Goal: Information Seeking & Learning: Learn about a topic

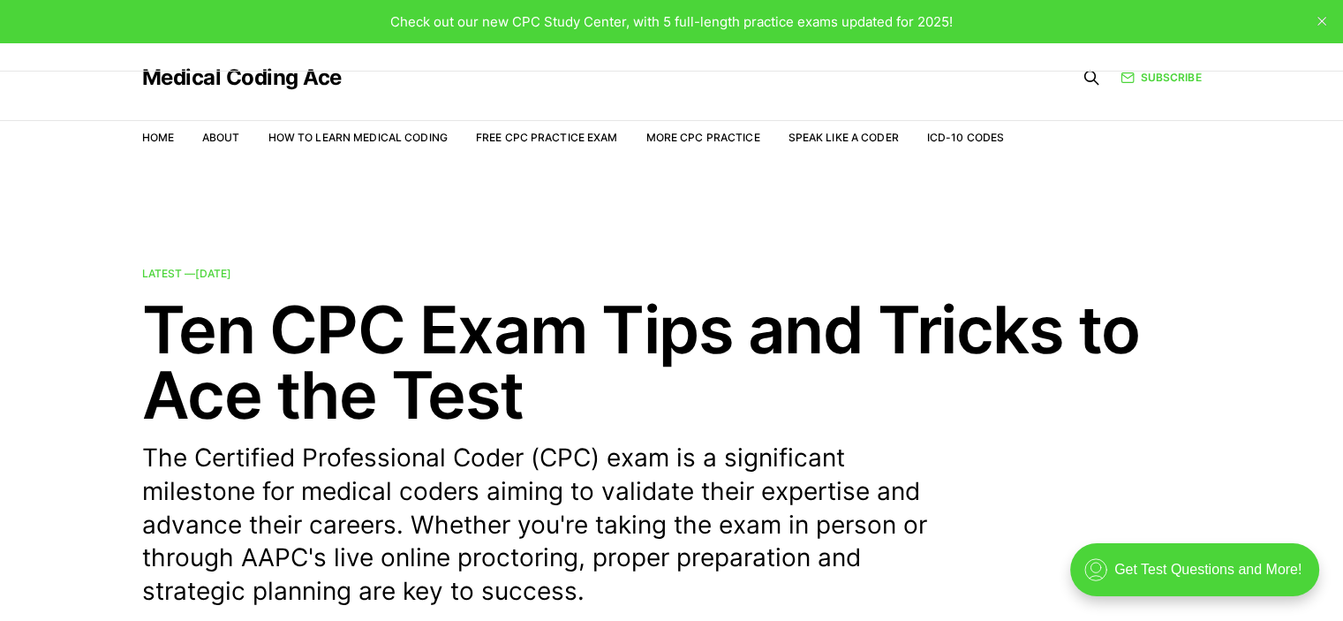
click at [970, 35] on div "Check out our new CPC Study Center, with 5 full-length practice exams updated f…" at bounding box center [671, 21] width 1343 height 42
click at [833, 26] on span "Check out our new CPC Study Center, with 5 full-length practice exams updated f…" at bounding box center [671, 21] width 562 height 17
click at [689, 26] on span "Check out our new CPC Study Center, with 5 full-length practice exams updated f…" at bounding box center [671, 21] width 562 height 17
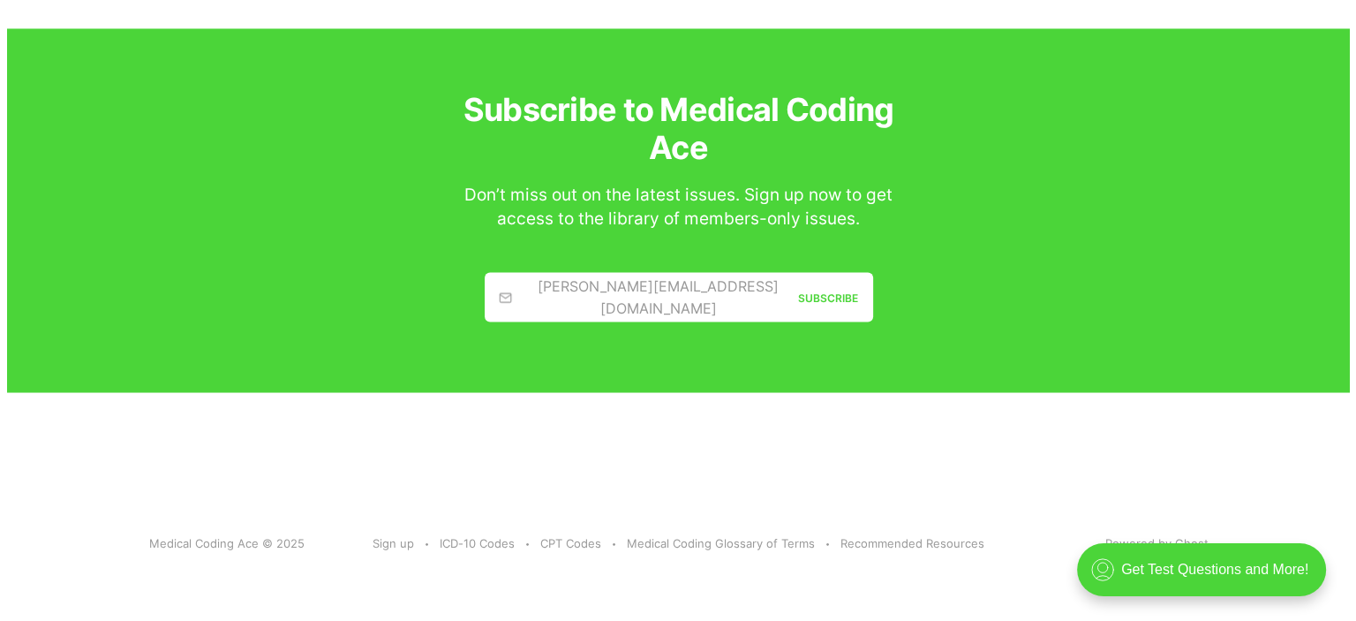
scroll to position [3208, 0]
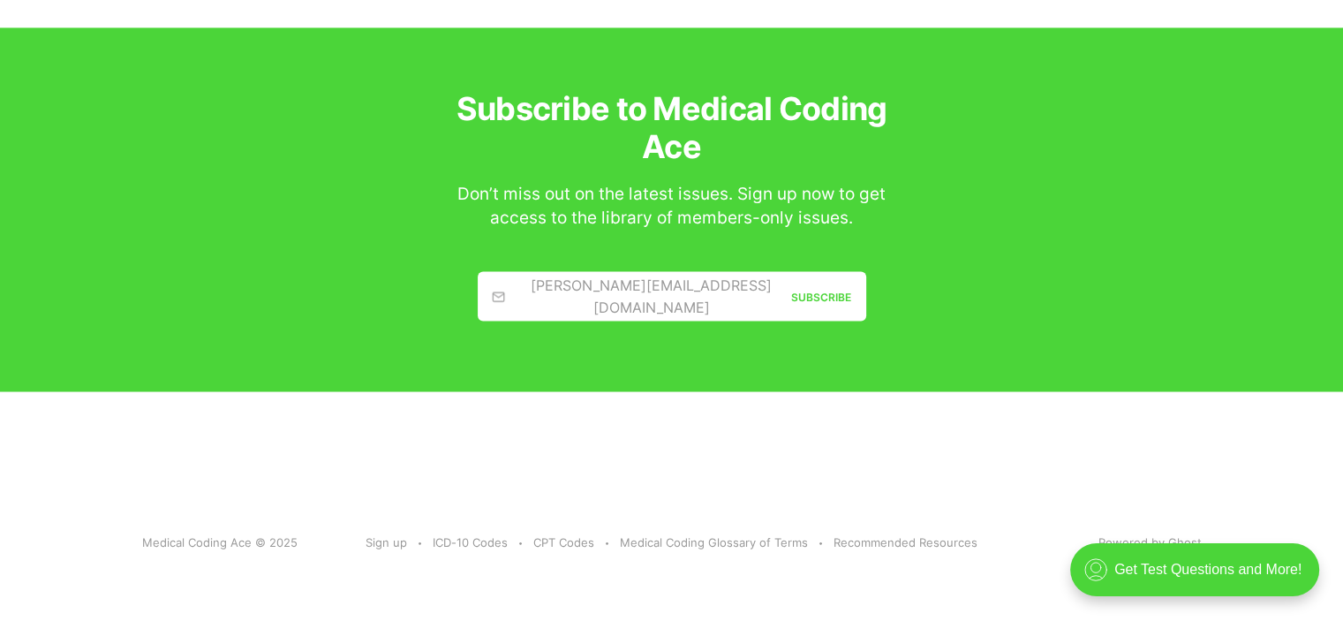
click at [676, 290] on link "jamie@example.com Subscribe" at bounding box center [672, 295] width 388 height 49
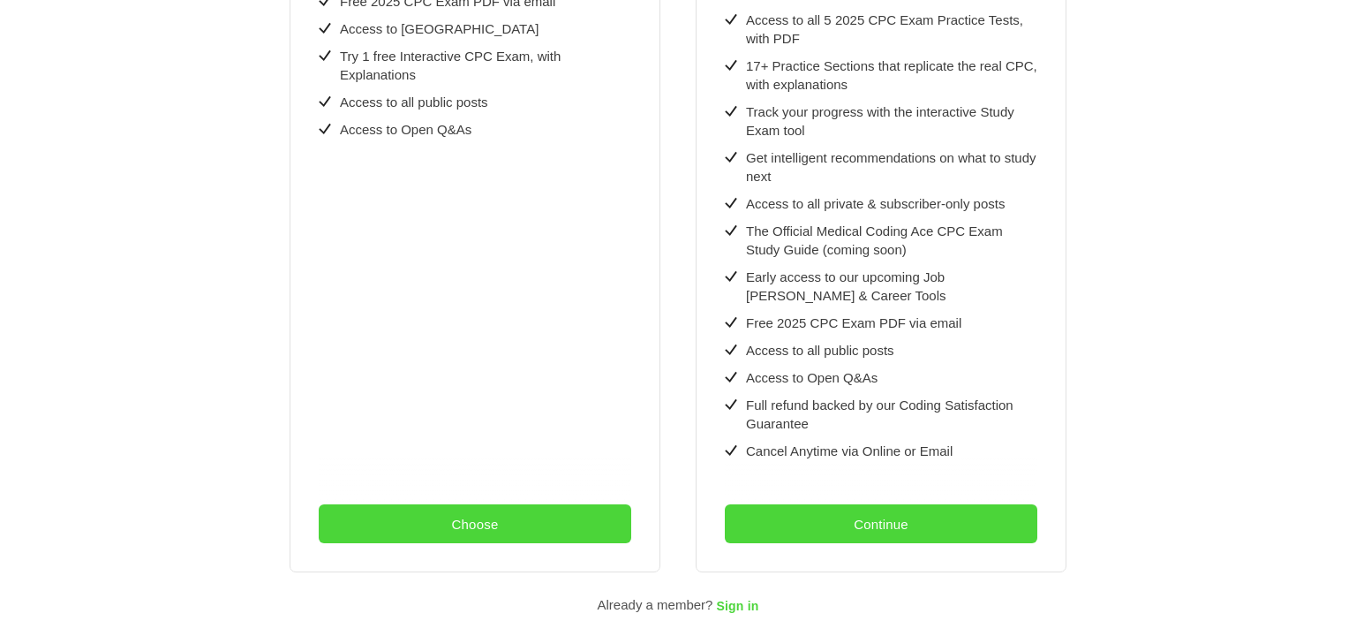
scroll to position [579, 0]
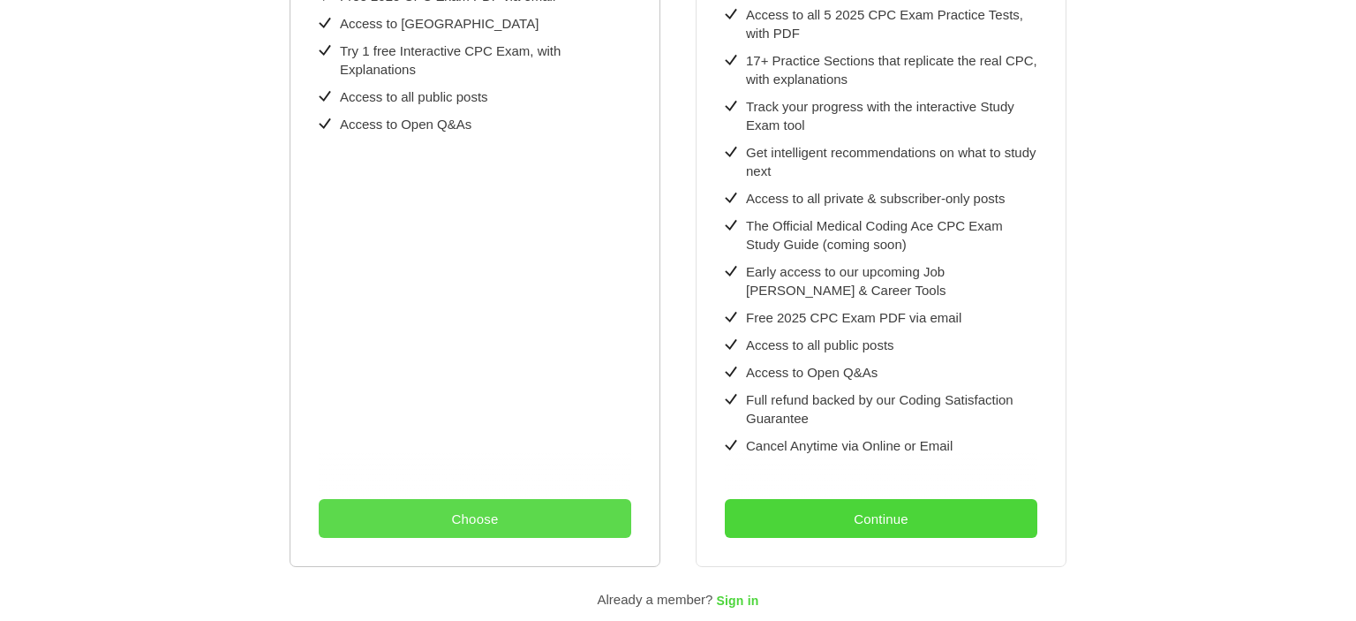
click at [479, 499] on button "Choose" at bounding box center [475, 518] width 312 height 39
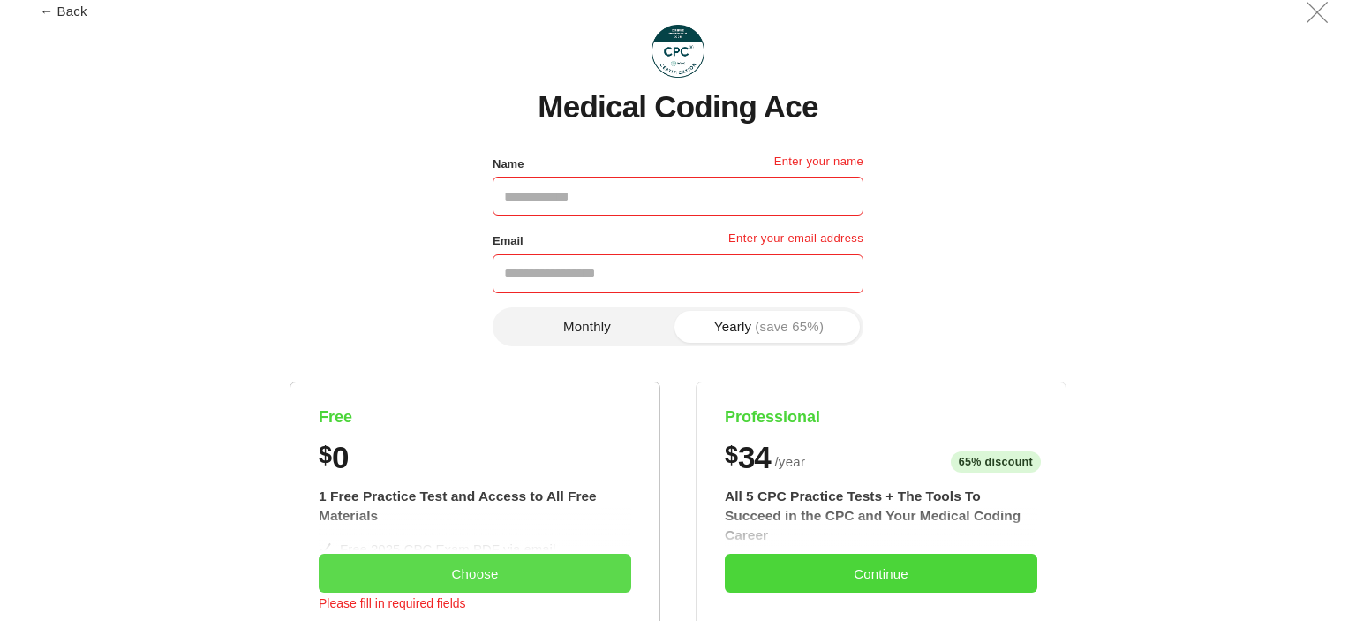
scroll to position [0, 0]
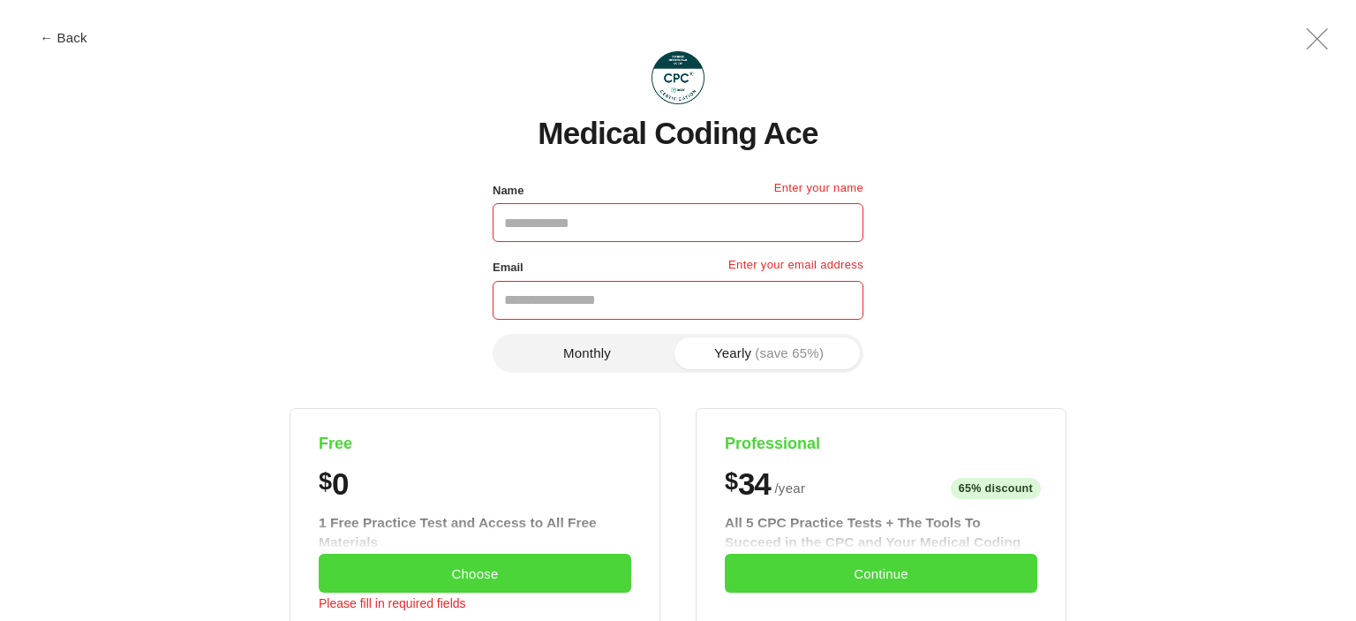
click at [757, 228] on input "Name" at bounding box center [678, 222] width 371 height 39
type input "**********"
click at [664, 307] on input "Email" at bounding box center [678, 300] width 371 height 39
type input "**********"
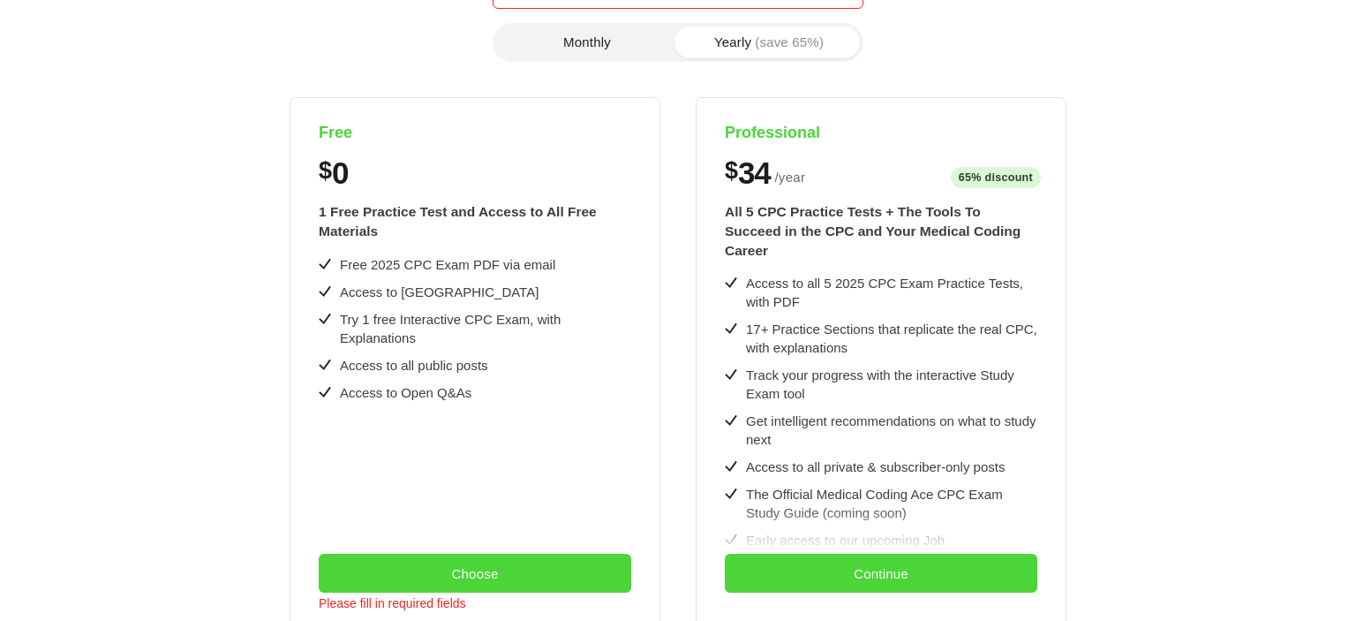
scroll to position [312, 0]
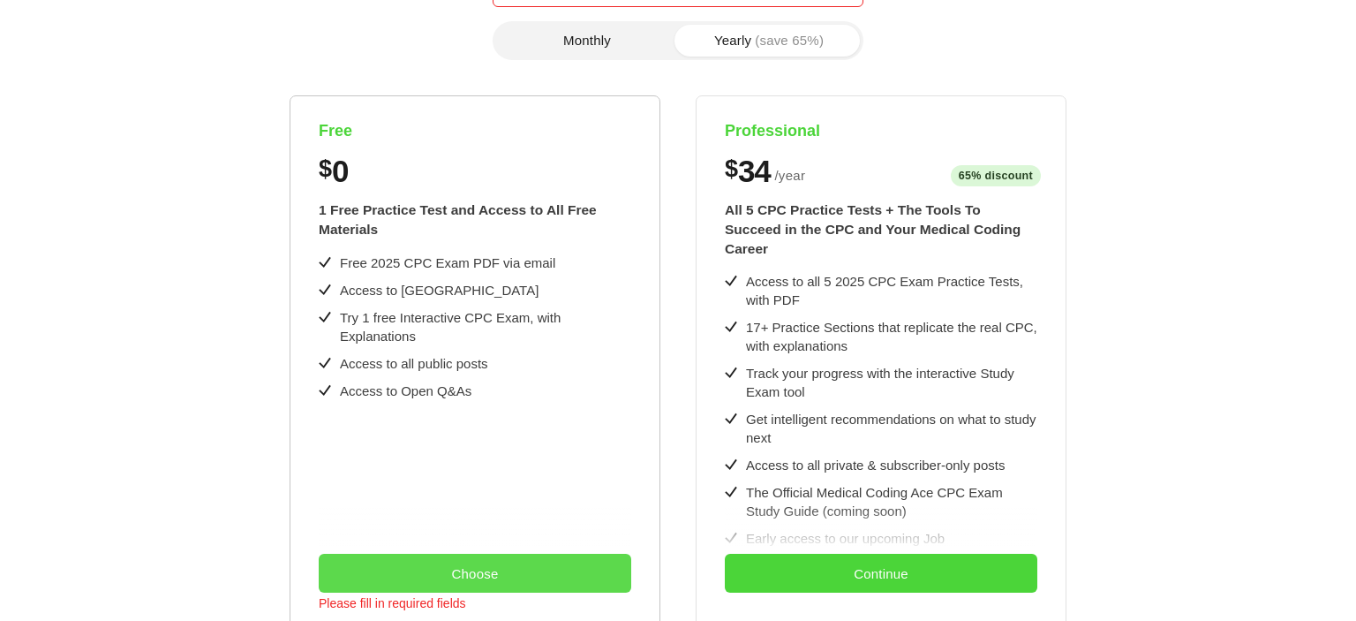
click at [452, 567] on button "Choose" at bounding box center [475, 572] width 312 height 39
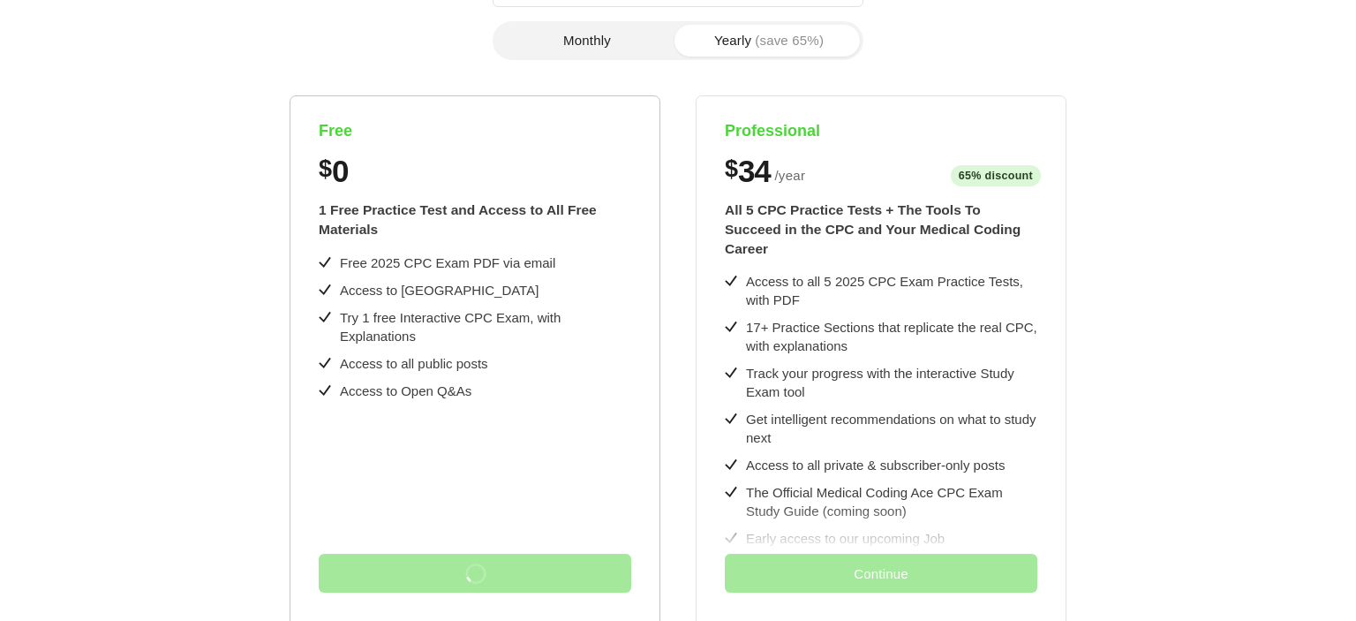
scroll to position [0, 0]
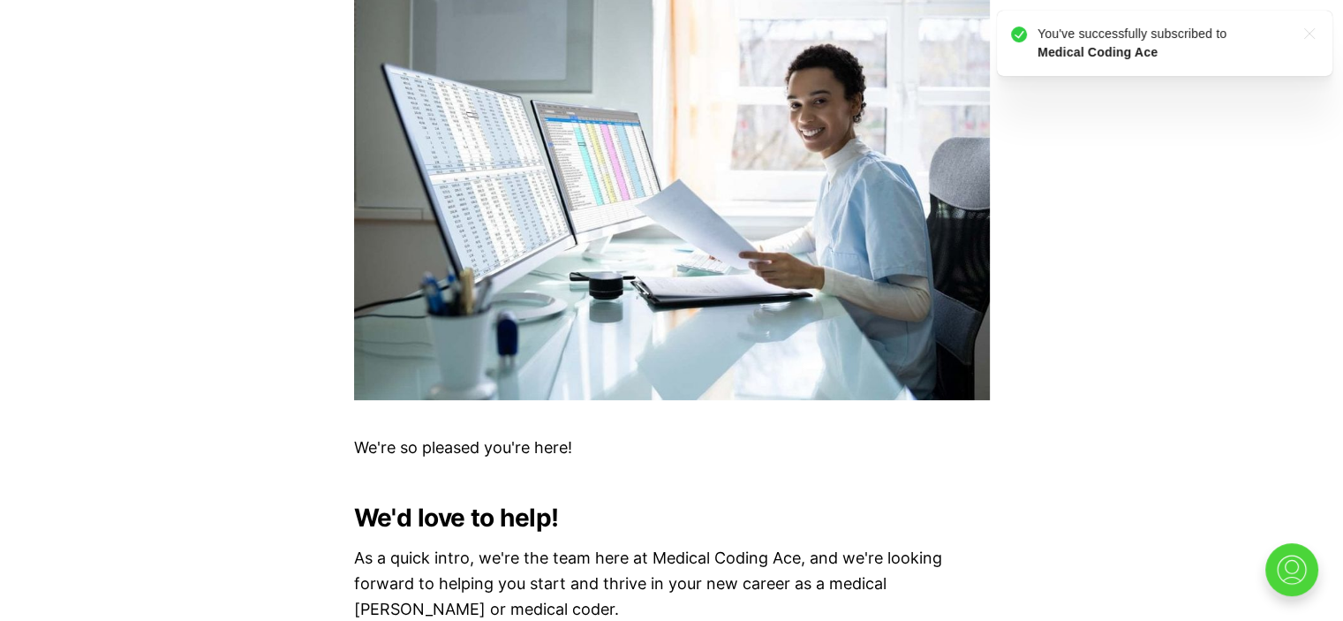
scroll to position [493, 0]
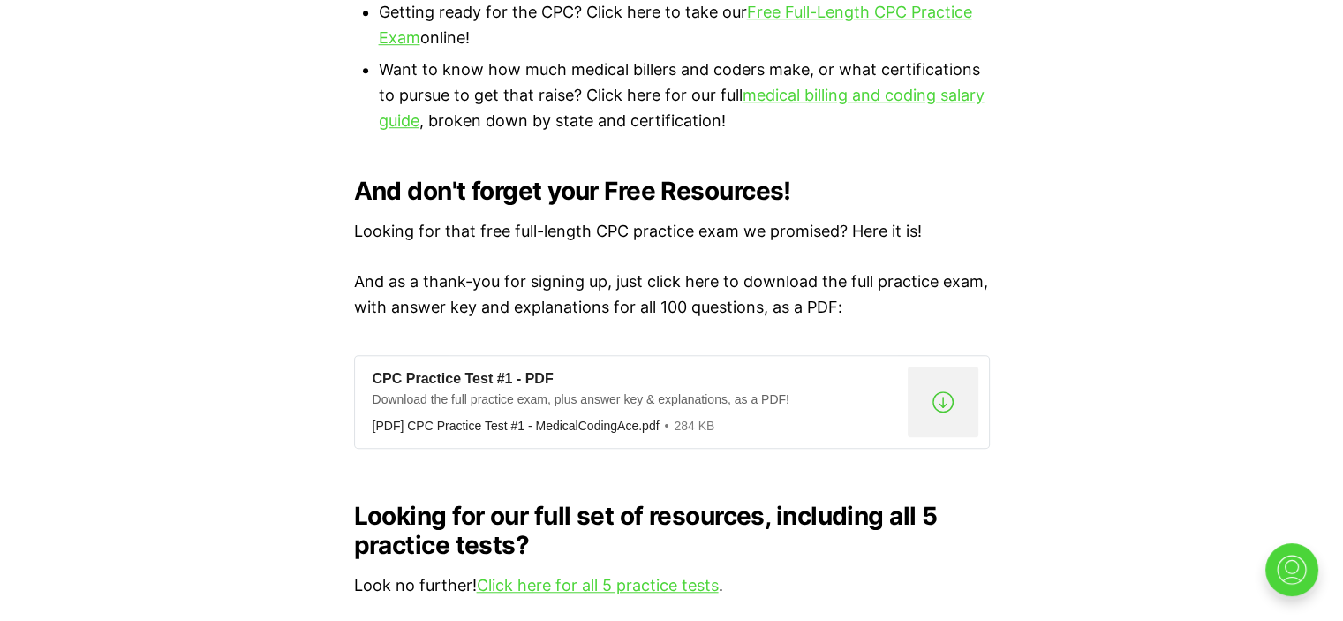
scroll to position [1359, 0]
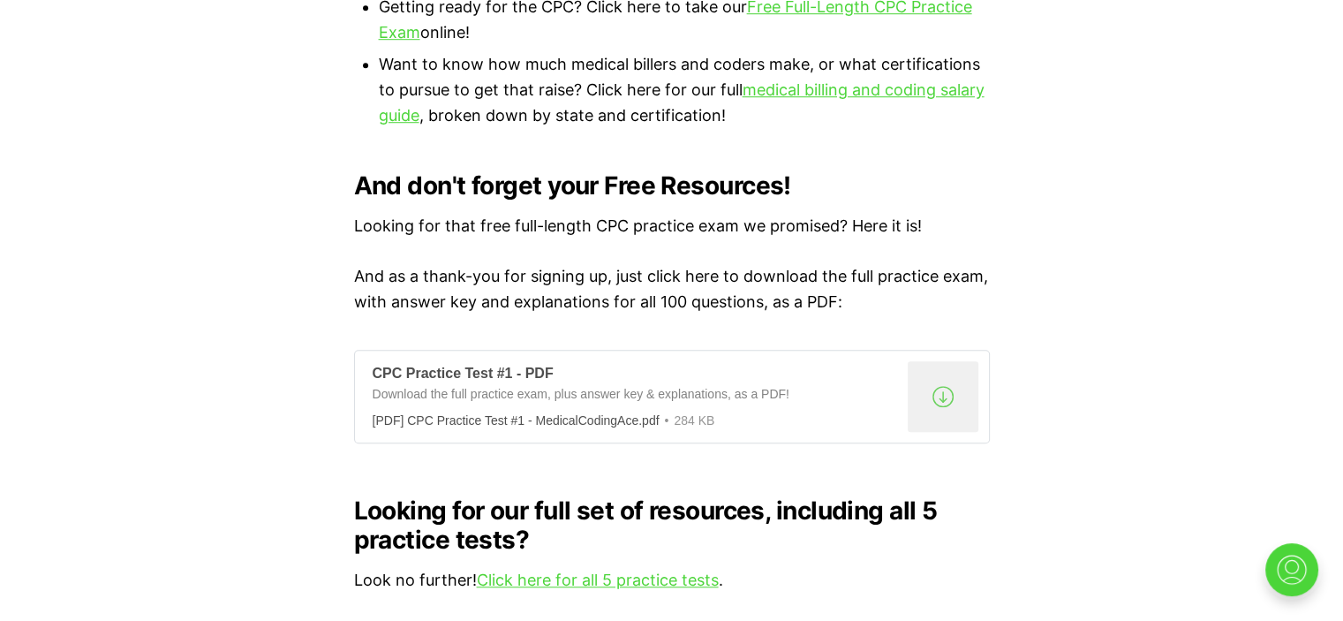
click at [946, 378] on div ".a{fill:none;stroke:currentColor;stroke-linecap:round;stroke-linejoin:round;str…" at bounding box center [942, 396] width 71 height 71
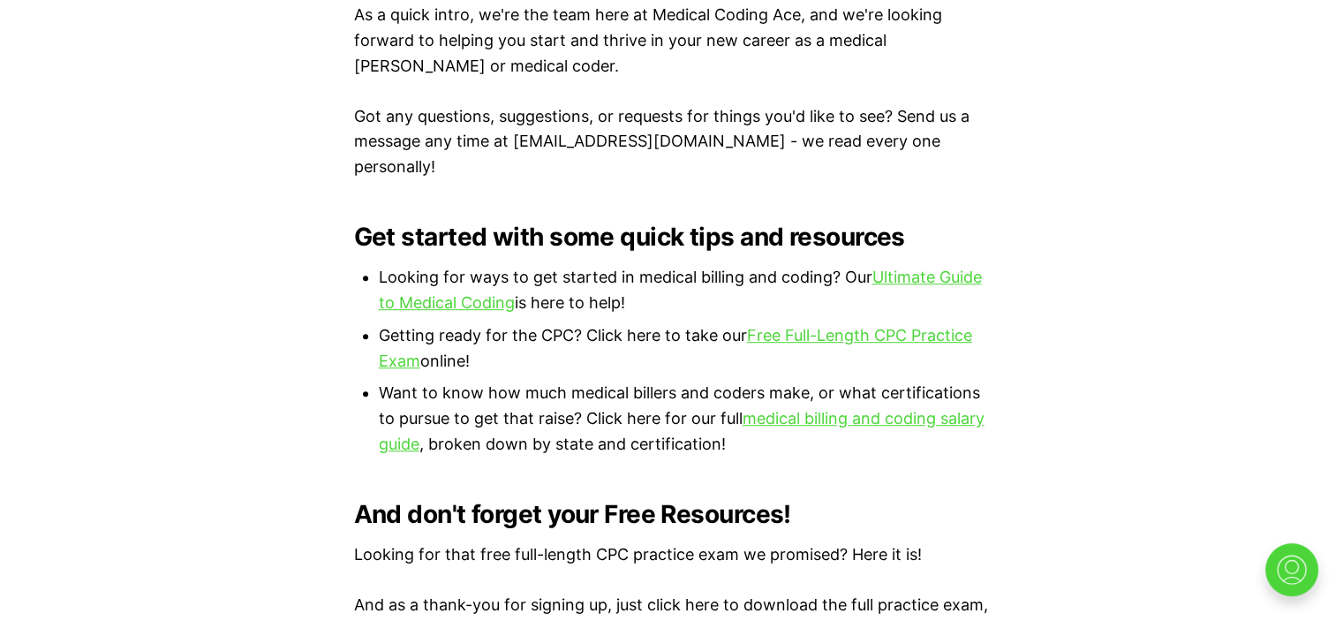
scroll to position [1032, 0]
click at [885, 408] on link "medical billing and coding salary guide" at bounding box center [682, 430] width 606 height 44
